Goal: Find specific fact: Find specific fact

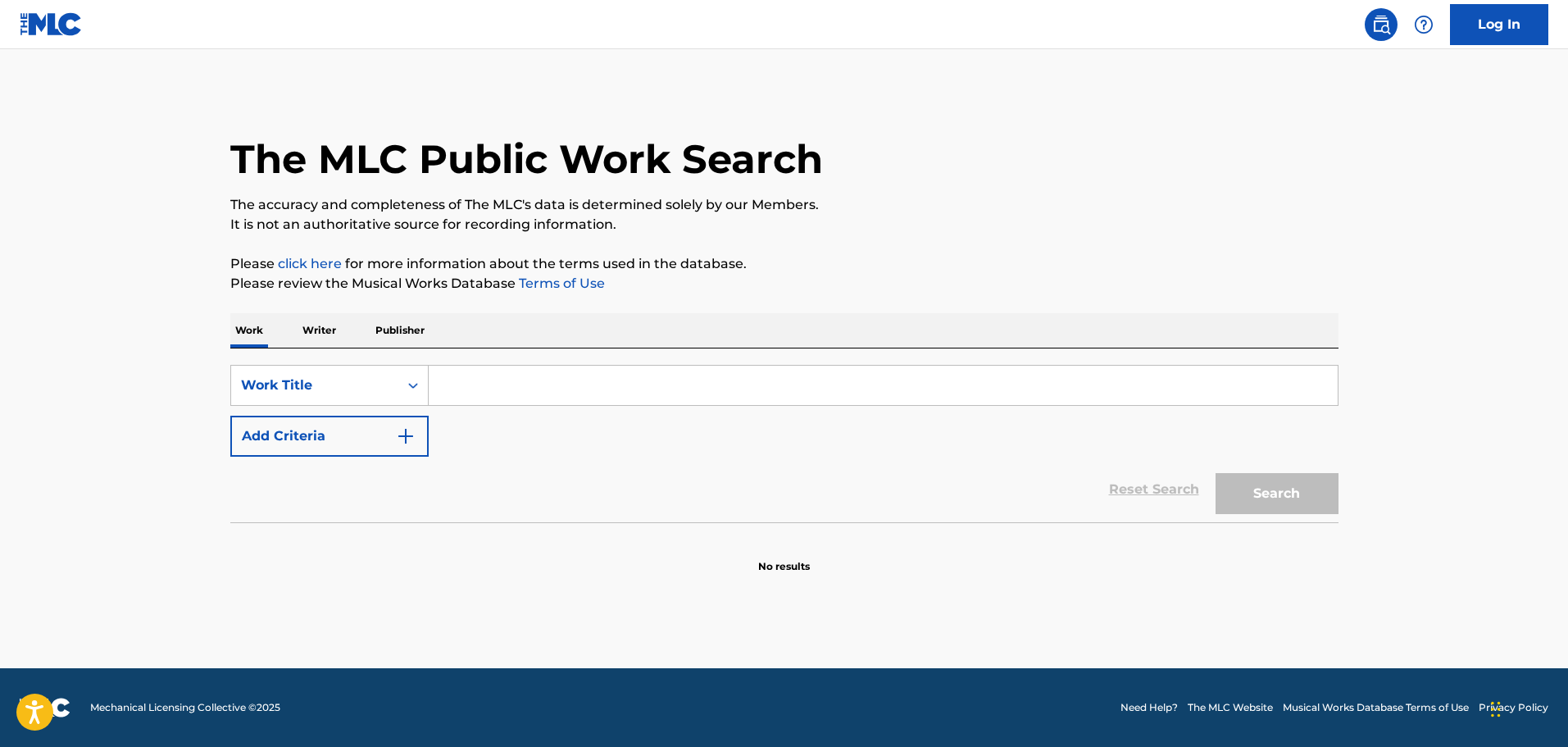
click at [573, 371] on input "Search Form" at bounding box center [884, 386] width 909 height 40
paste input "POR MI MEXICO (REMIX)"
type input "POR MI MEXICO (REMIX)"
click at [1231, 501] on button "Search" at bounding box center [1277, 494] width 123 height 41
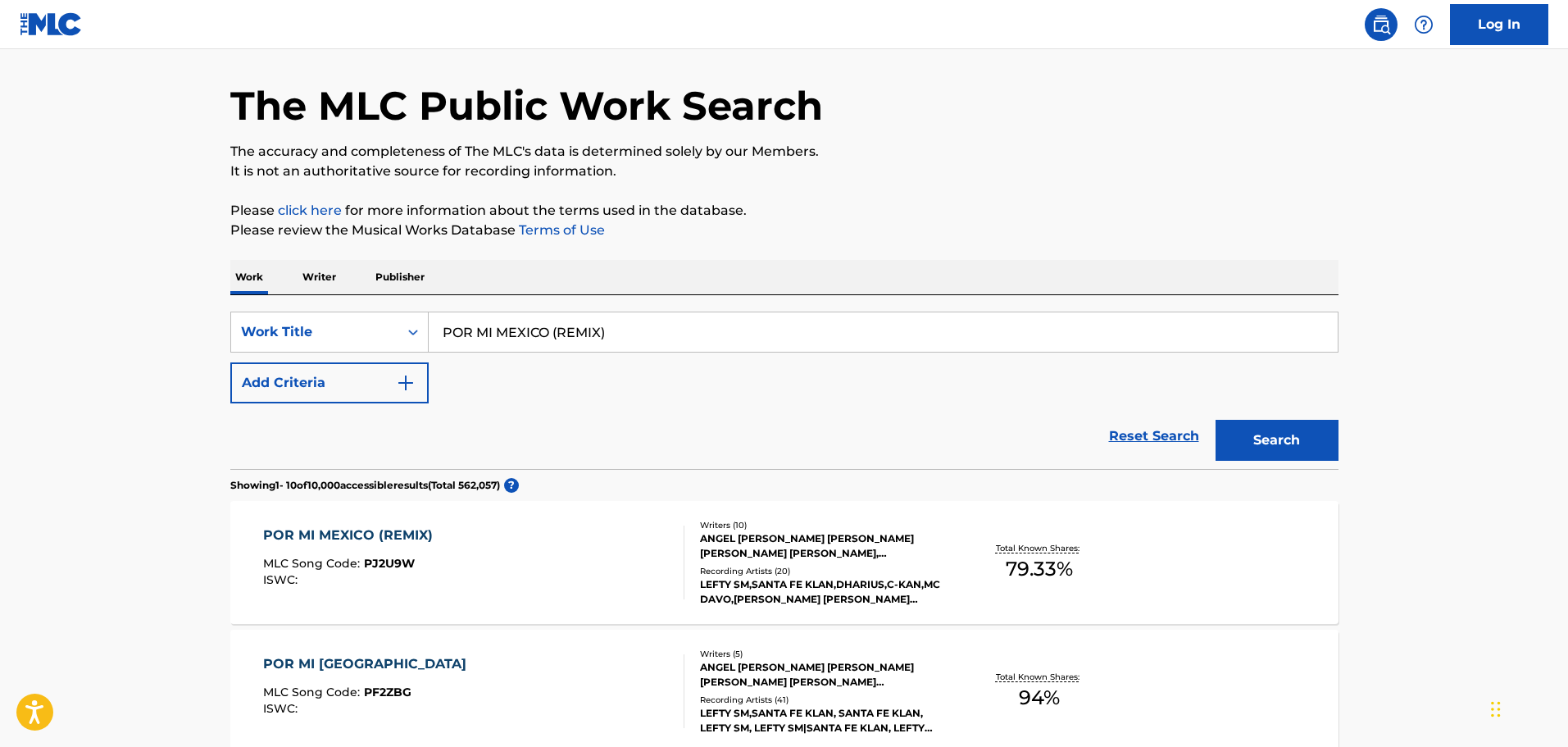
scroll to position [82, 0]
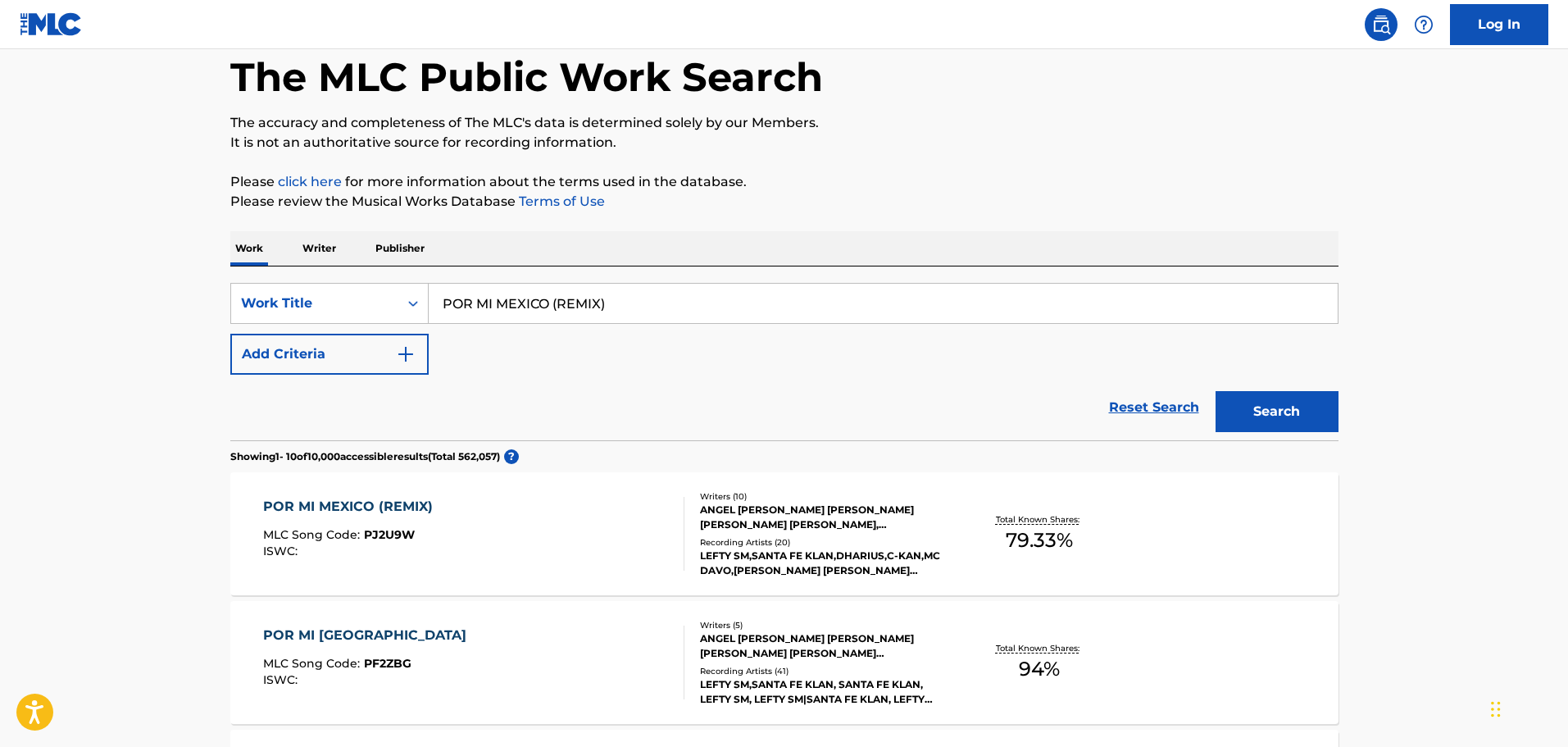
click at [843, 567] on div "LEFTY SM,SANTA FE KLAN,DHARIUS,C-KAN,MC DAVO,[PERSON_NAME] [PERSON_NAME] [PERSO…" at bounding box center [824, 563] width 248 height 29
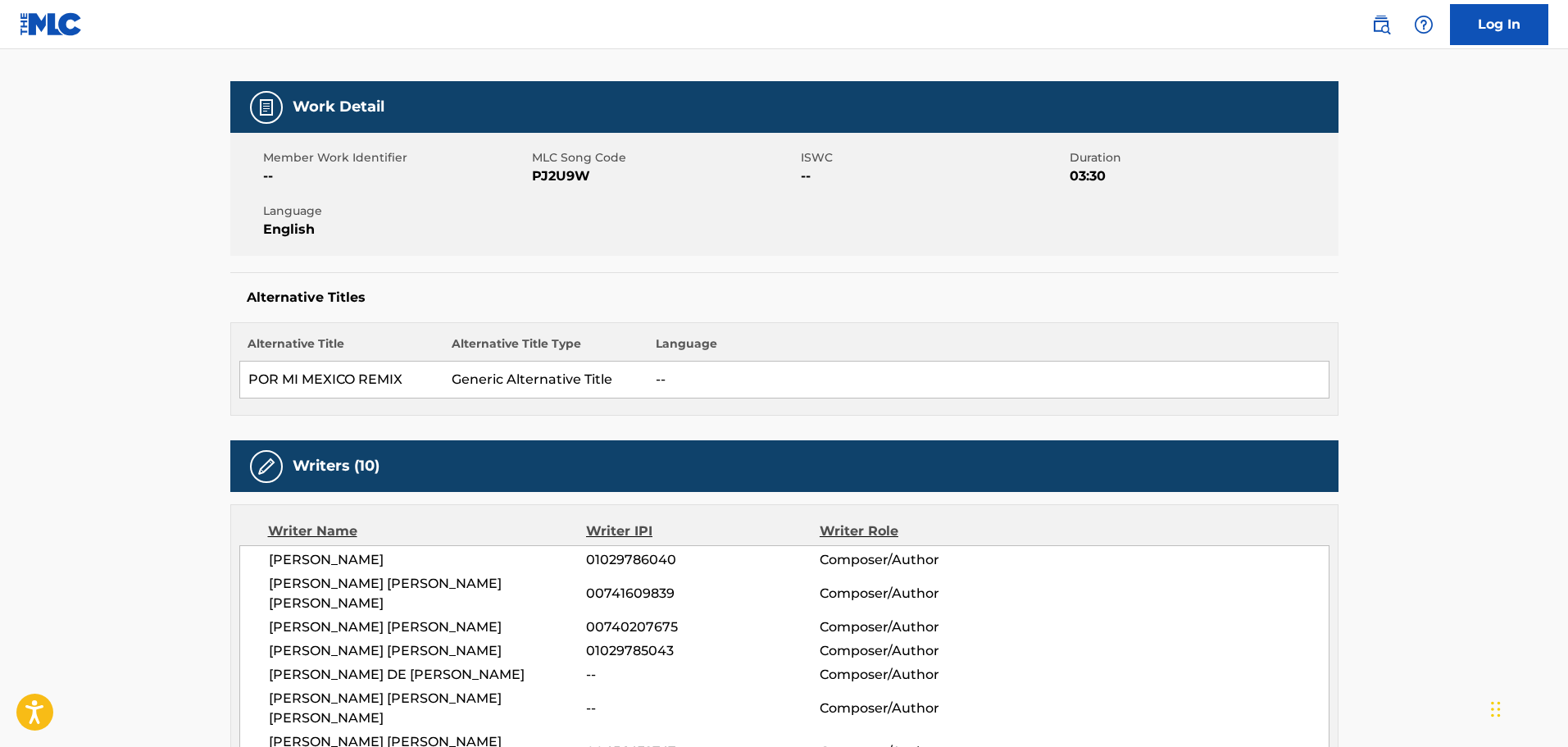
scroll to position [410, 0]
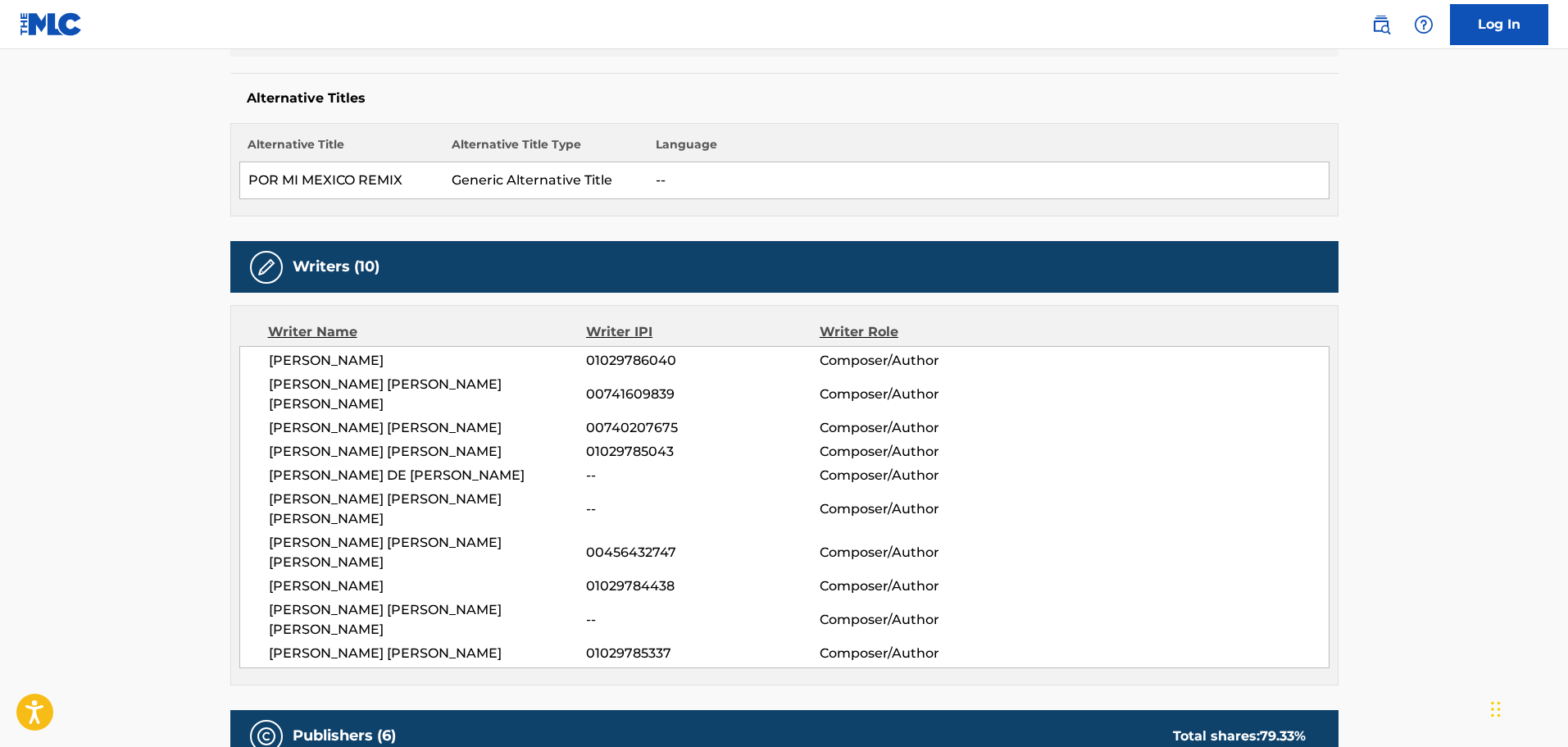
click at [300, 362] on span "[PERSON_NAME]" at bounding box center [428, 360] width 318 height 20
copy span "ANGEL"
click at [300, 385] on span "[PERSON_NAME] [PERSON_NAME] [PERSON_NAME]" at bounding box center [428, 394] width 318 height 40
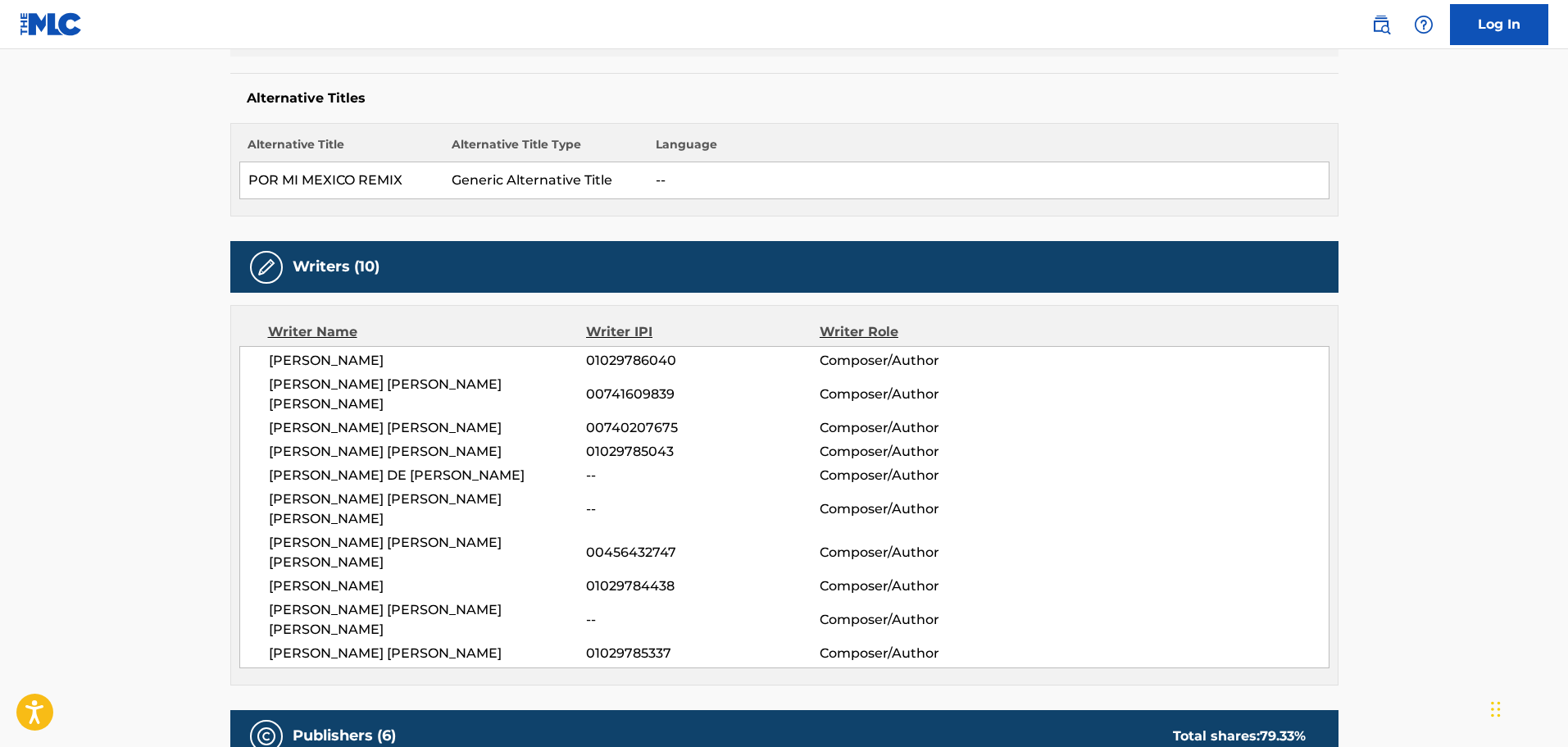
click at [277, 383] on span "[PERSON_NAME] [PERSON_NAME] [PERSON_NAME]" at bounding box center [428, 394] width 318 height 40
click at [277, 382] on span "[PERSON_NAME] [PERSON_NAME] [PERSON_NAME]" at bounding box center [428, 394] width 318 height 40
copy span "[PERSON_NAME]"
click at [280, 418] on span "[PERSON_NAME] [PERSON_NAME]" at bounding box center [428, 427] width 318 height 20
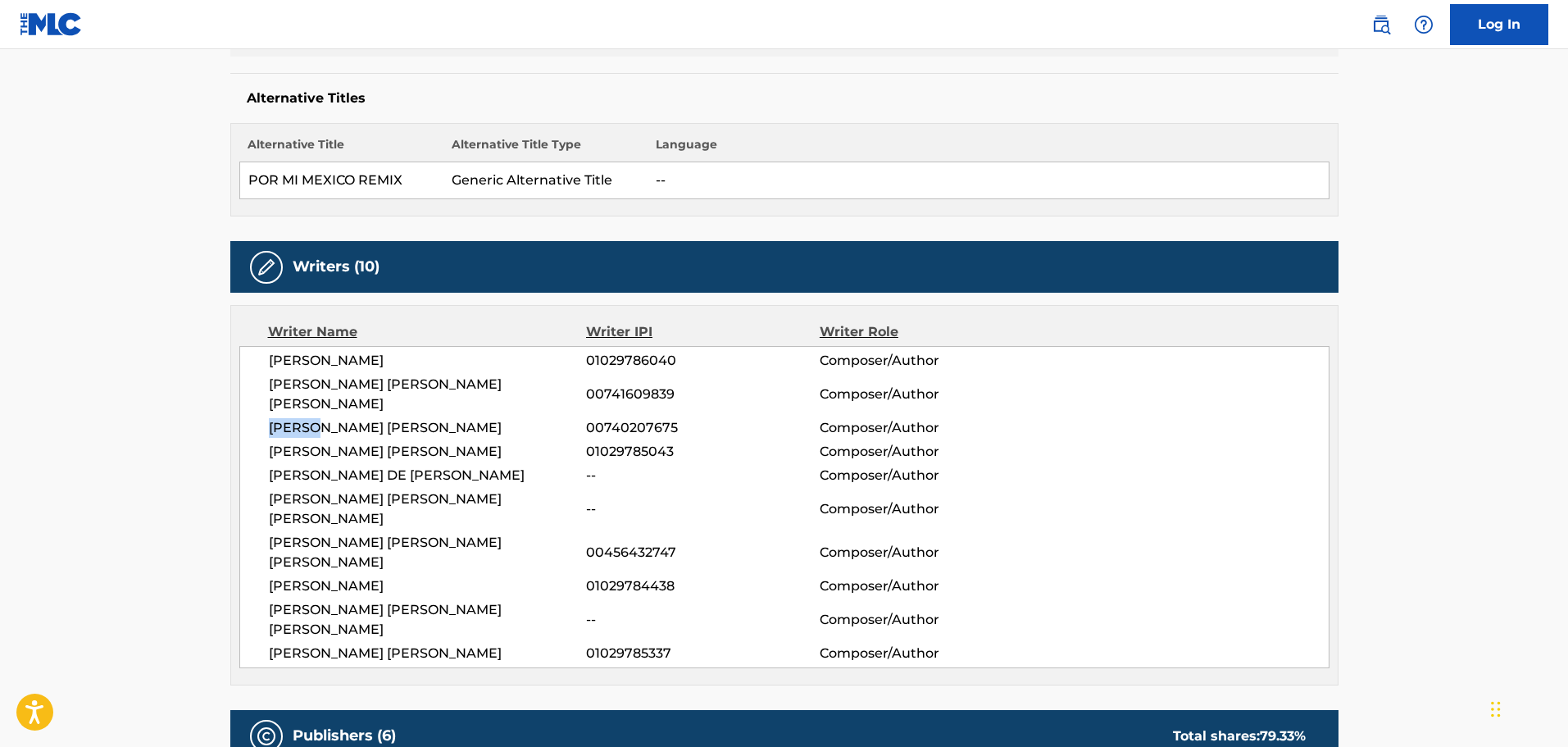
copy span "[PERSON_NAME]"
click at [278, 442] on span "[PERSON_NAME] [PERSON_NAME]" at bounding box center [428, 452] width 318 height 20
copy span "ANGEL"
click at [280, 466] on span "[PERSON_NAME] DE [PERSON_NAME]" at bounding box center [428, 475] width 318 height 20
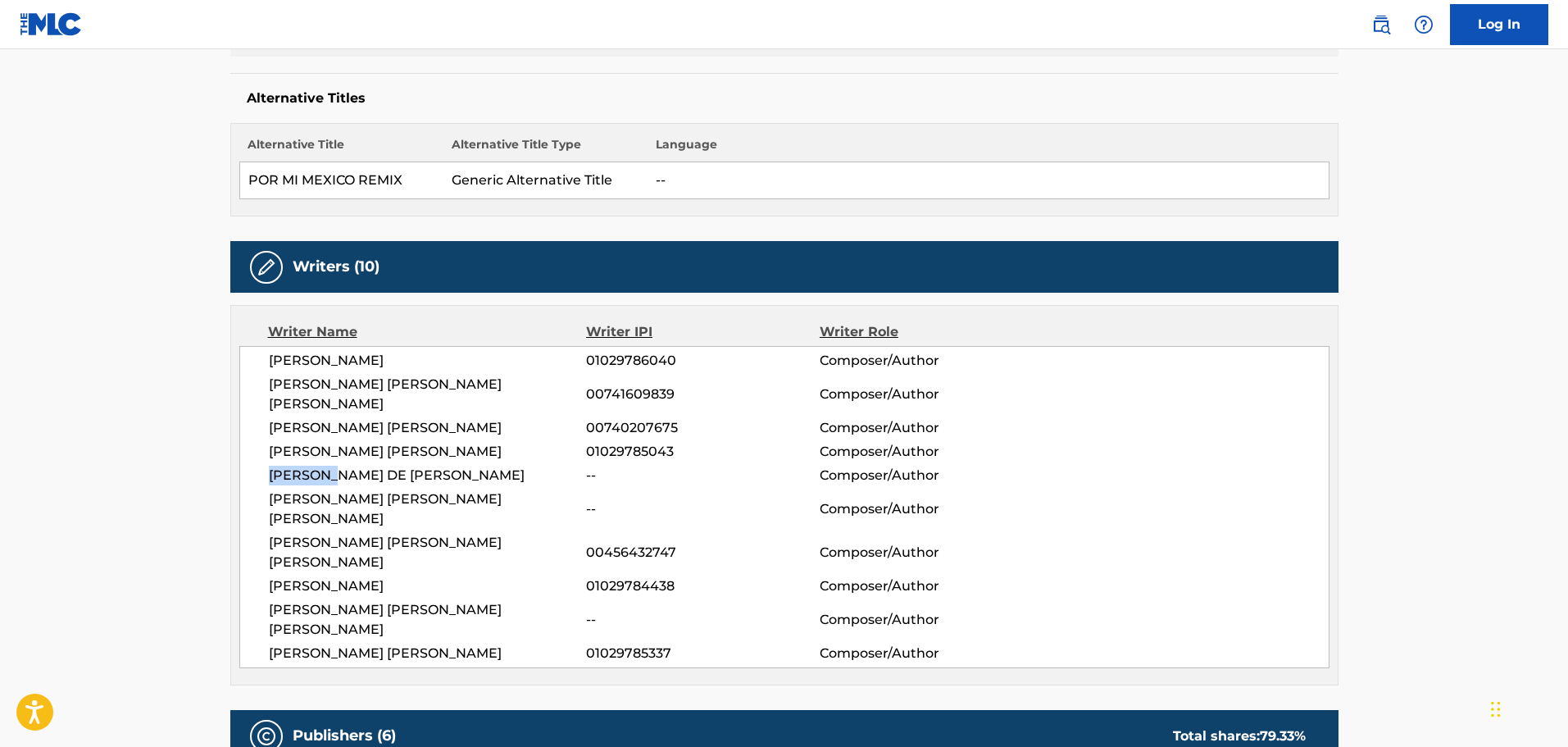
click at [280, 466] on span "[PERSON_NAME] DE [PERSON_NAME]" at bounding box center [428, 475] width 318 height 20
copy span "[PERSON_NAME]"
click at [277, 489] on span "[PERSON_NAME] [PERSON_NAME] [PERSON_NAME]" at bounding box center [428, 509] width 318 height 40
copy span "[DEMOGRAPHIC_DATA]"
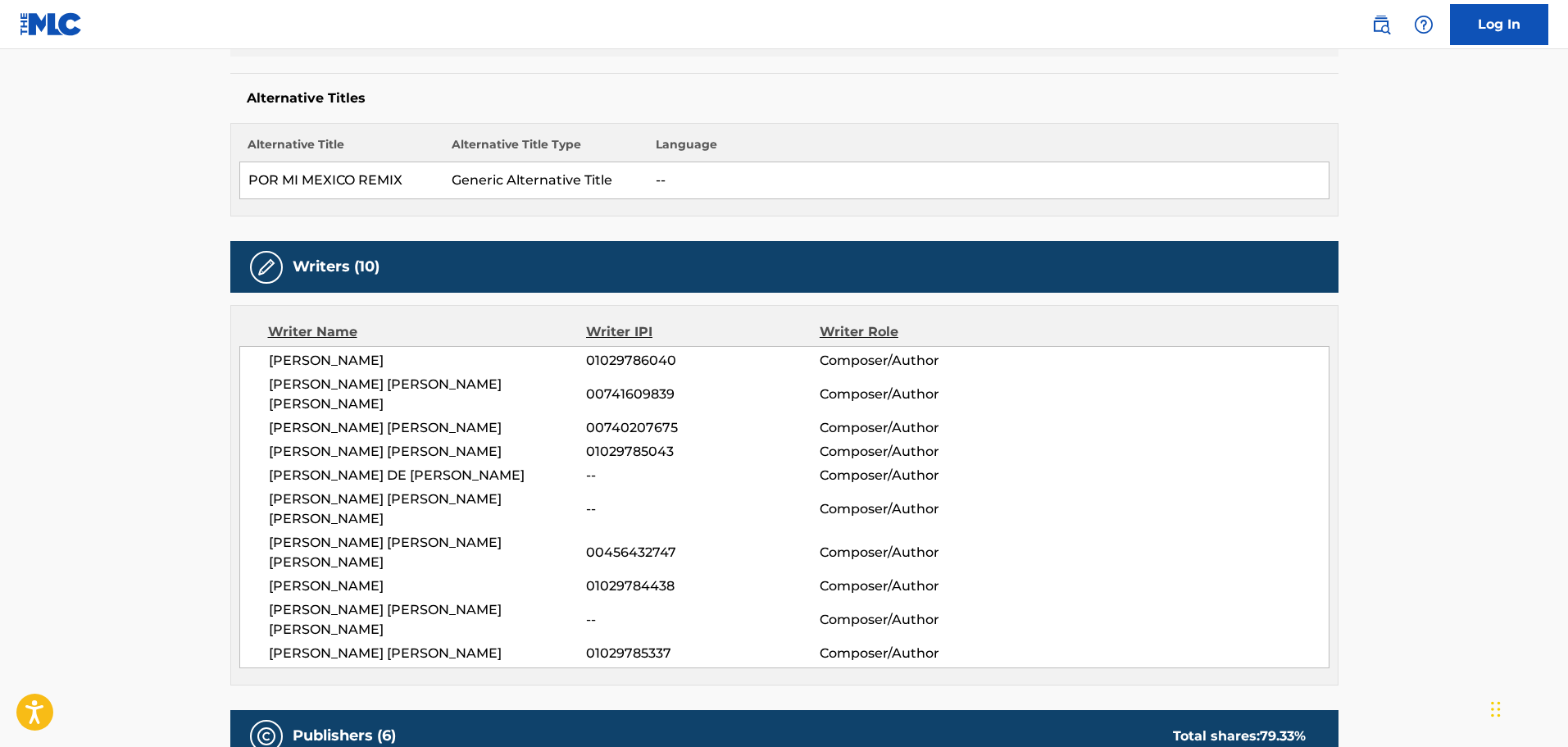
click at [290, 532] on span "[PERSON_NAME] [PERSON_NAME] [PERSON_NAME]" at bounding box center [428, 552] width 318 height 40
copy span "[PERSON_NAME]"
click at [342, 576] on span "[PERSON_NAME]" at bounding box center [428, 585] width 318 height 20
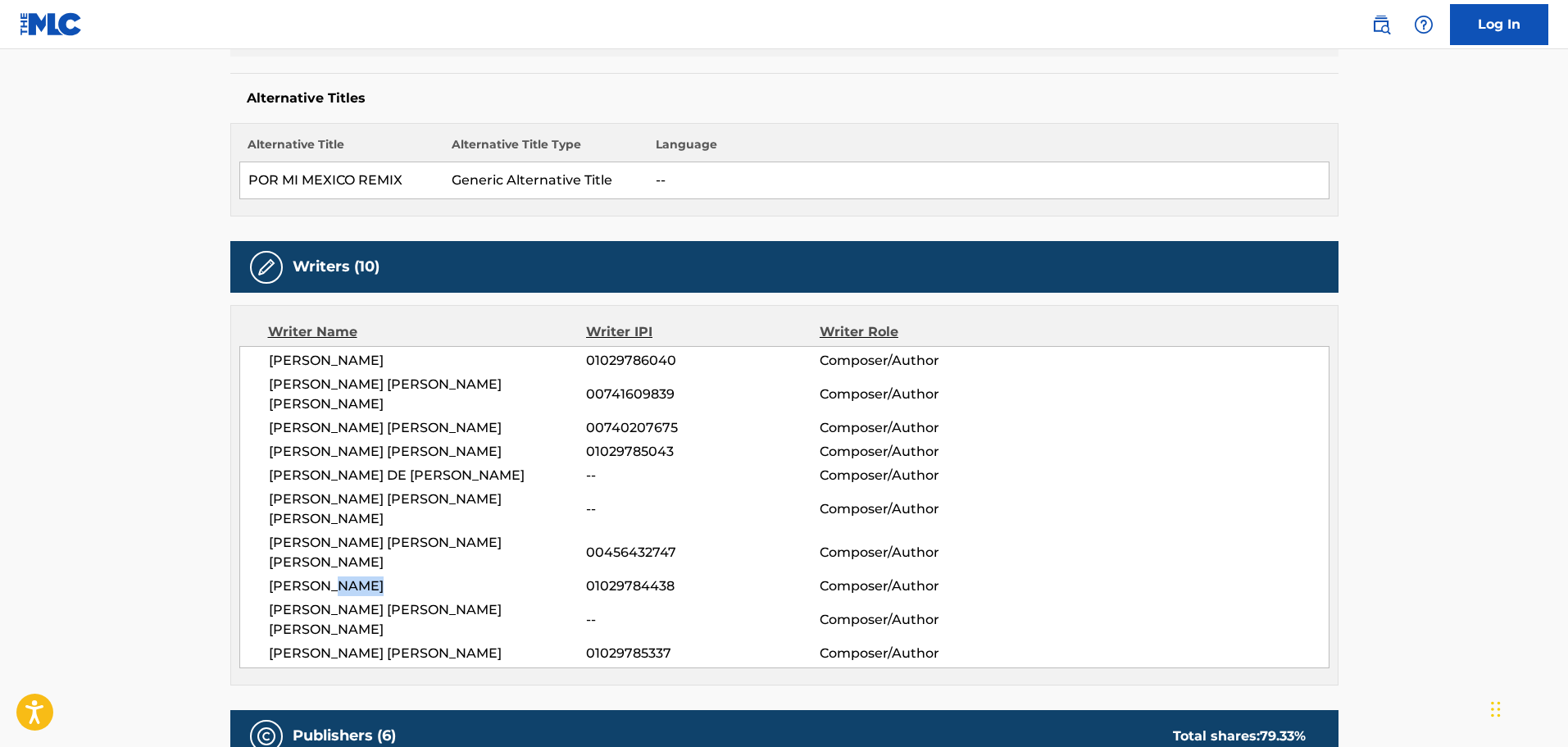
copy span "[PERSON_NAME]"
click at [364, 600] on span "[PERSON_NAME] [PERSON_NAME] [PERSON_NAME]" at bounding box center [428, 620] width 318 height 40
copy span "[PERSON_NAME]"
click at [401, 644] on span "[PERSON_NAME] [PERSON_NAME]" at bounding box center [428, 653] width 318 height 20
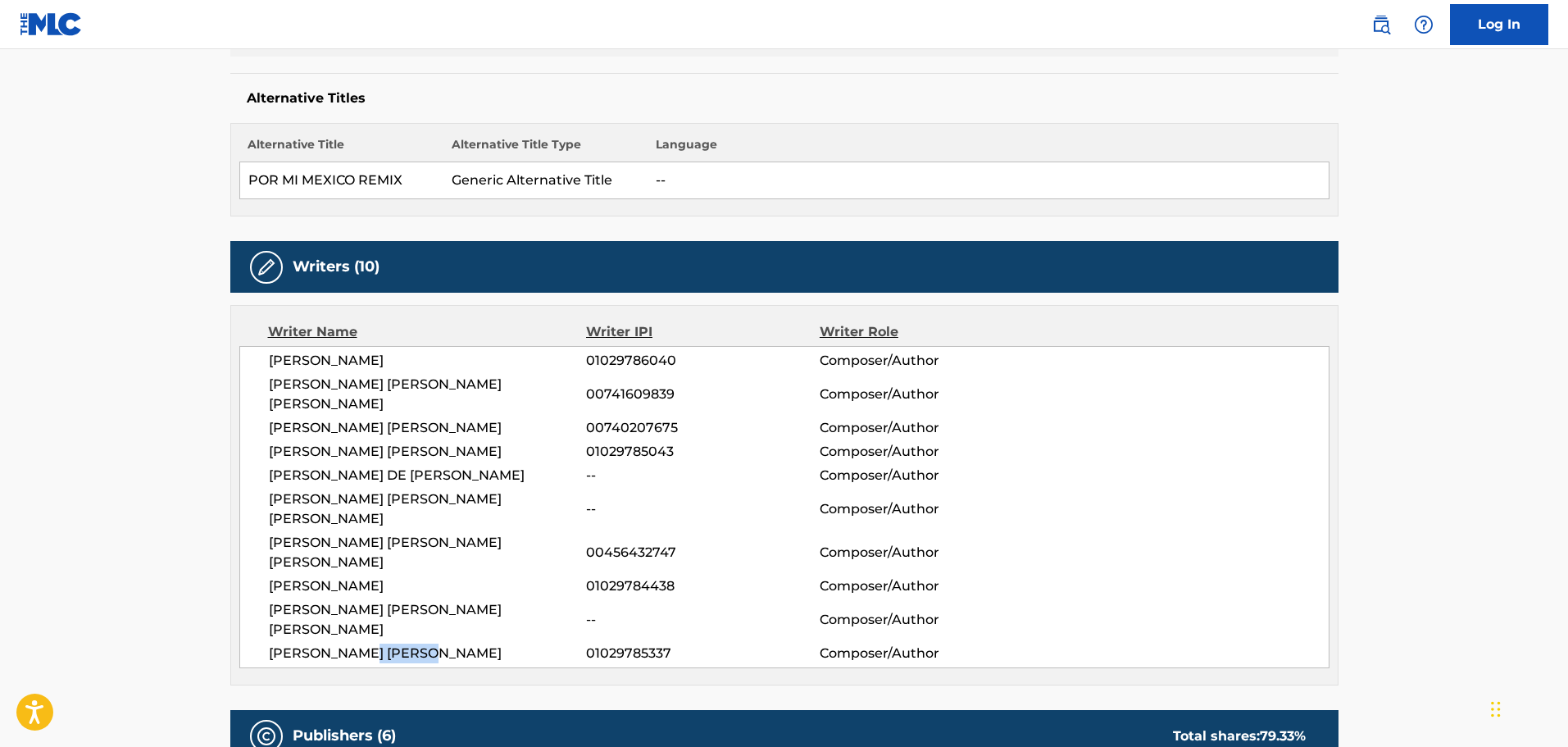
click at [401, 644] on span "[PERSON_NAME] [PERSON_NAME]" at bounding box center [428, 653] width 318 height 20
copy span "[PERSON_NAME]"
